Goal: Task Accomplishment & Management: Use online tool/utility

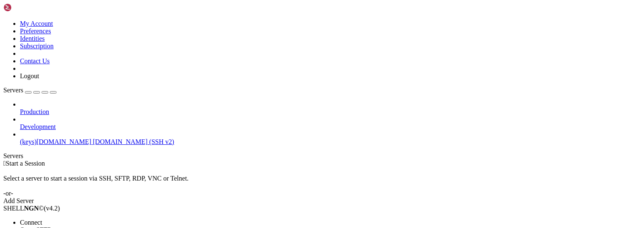
click at [73, 226] on li "Open SFTP" at bounding box center [58, 229] width 76 height 7
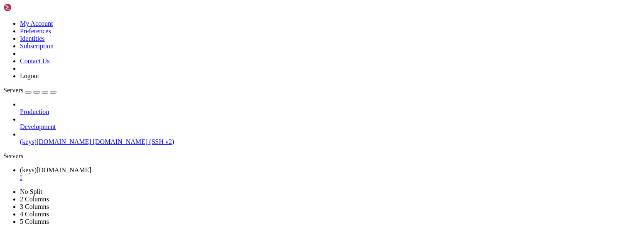
scroll to position [1163, 0]
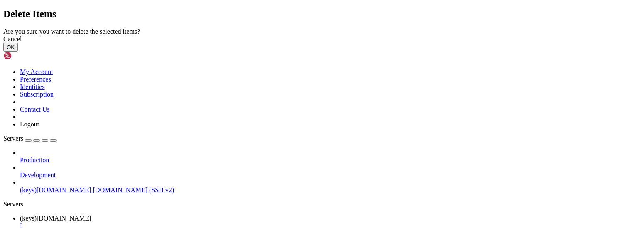
click at [18, 51] on button "OK" at bounding box center [10, 47] width 15 height 9
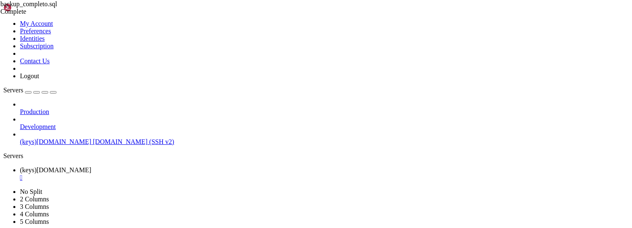
scroll to position [415, 0]
click at [51, 53] on span " GPX_PROJECT" at bounding box center [28, 49] width 47 height 7
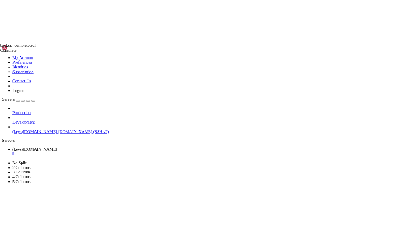
scroll to position [0, 0]
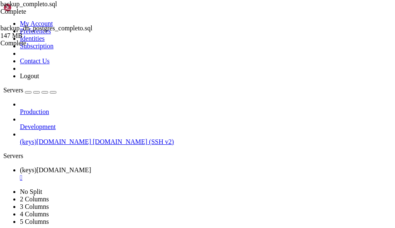
click at [51, 177] on span " GPX_PROJECT" at bounding box center [28, 173] width 47 height 7
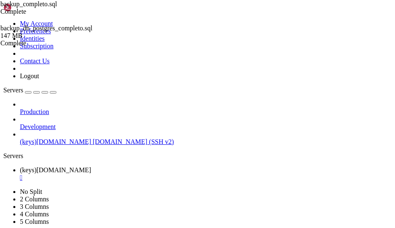
click at [88, 74] on td " Videos" at bounding box center [46, 69] width 84 height 8
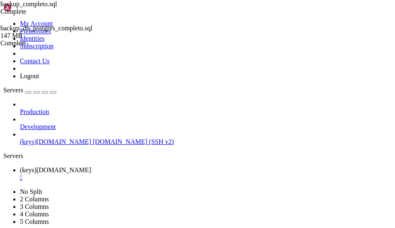
type input "/home/[PERSON_NAME]"
